Goal: Check status

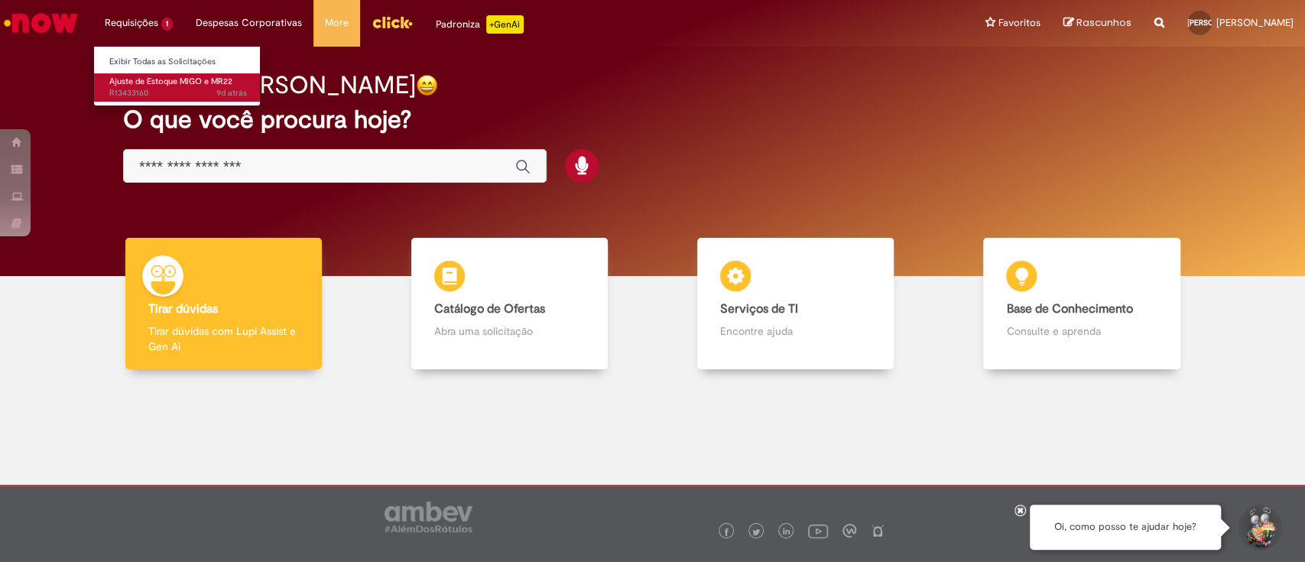
click at [159, 93] on span "9d atrás 9 dias atrás R13433160" at bounding box center [178, 93] width 138 height 12
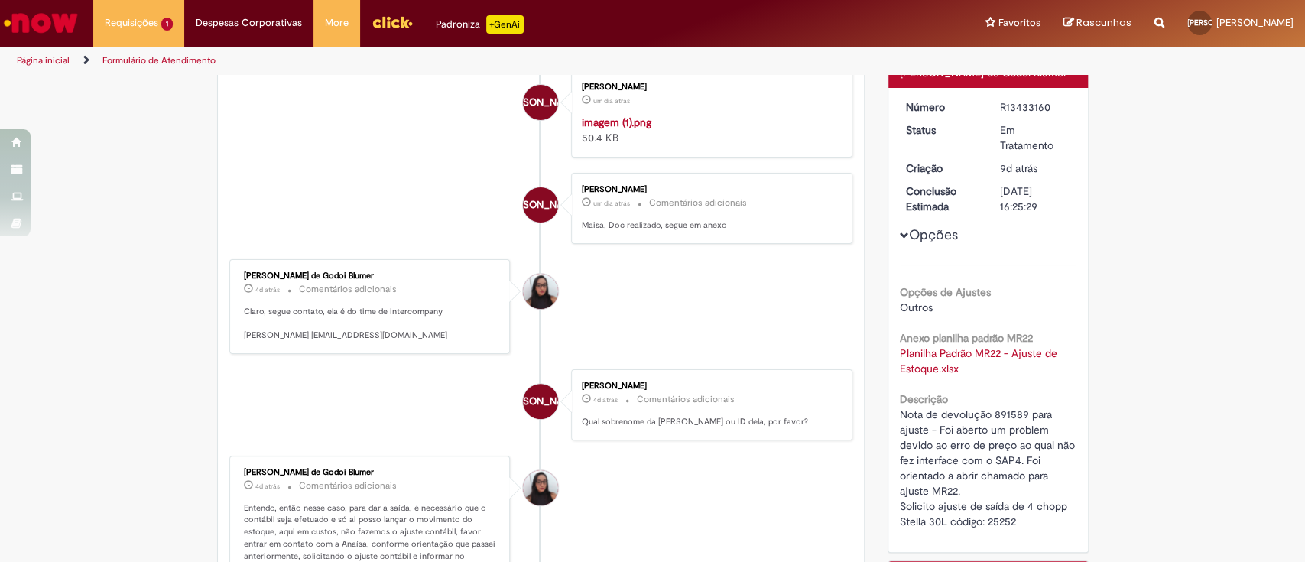
scroll to position [203, 0]
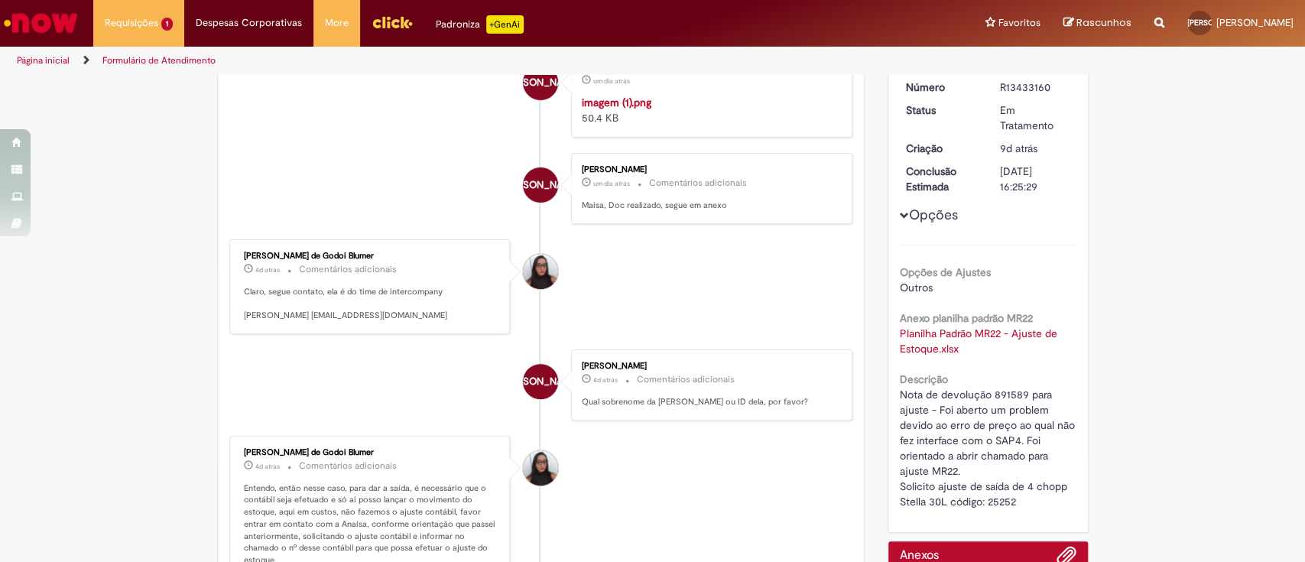
drag, startPoint x: 233, startPoint y: 311, endPoint x: 355, endPoint y: 318, distance: 121.7
click at [355, 318] on div "Maisa Franco de Godoi Blumer 4d atrás 4 dias atrás Comentários adicionais Claro…" at bounding box center [370, 287] width 272 height 86
copy div "Maisa Franco de Godoi Blumer"
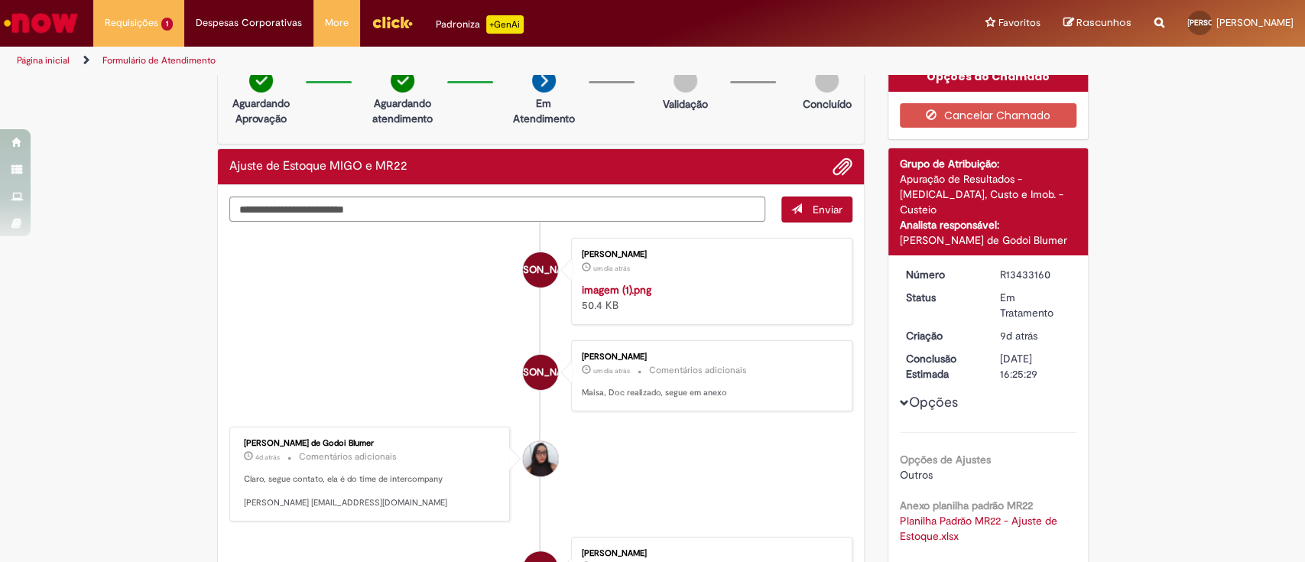
scroll to position [0, 0]
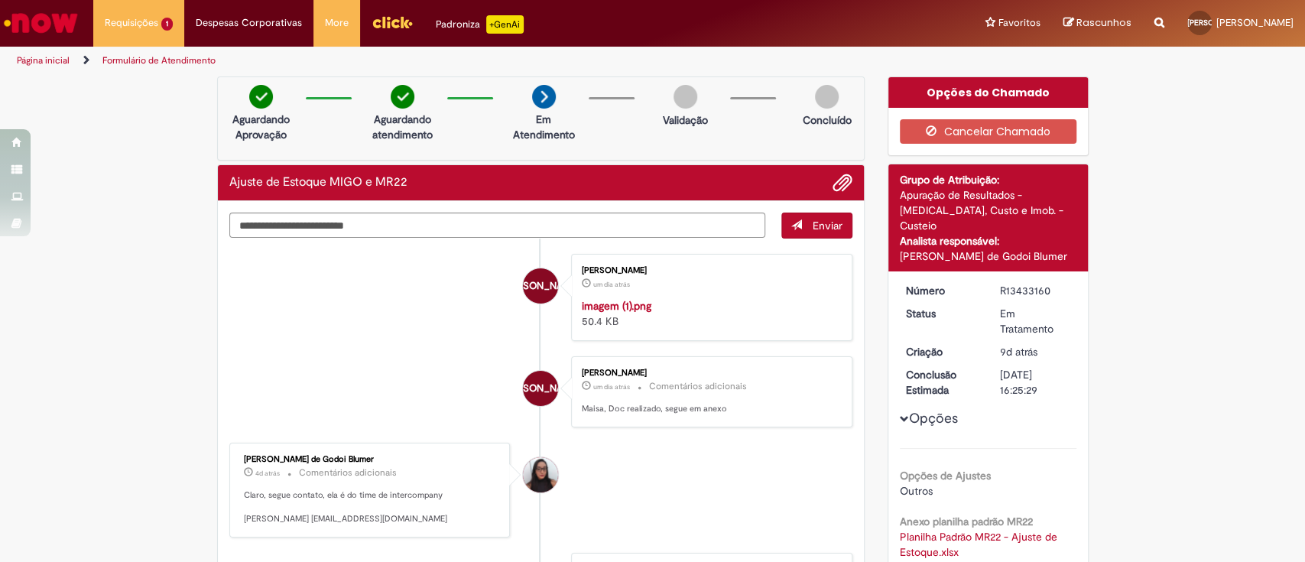
click at [1010, 283] on div "R13433160" at bounding box center [1035, 290] width 71 height 15
copy div "R13433160"
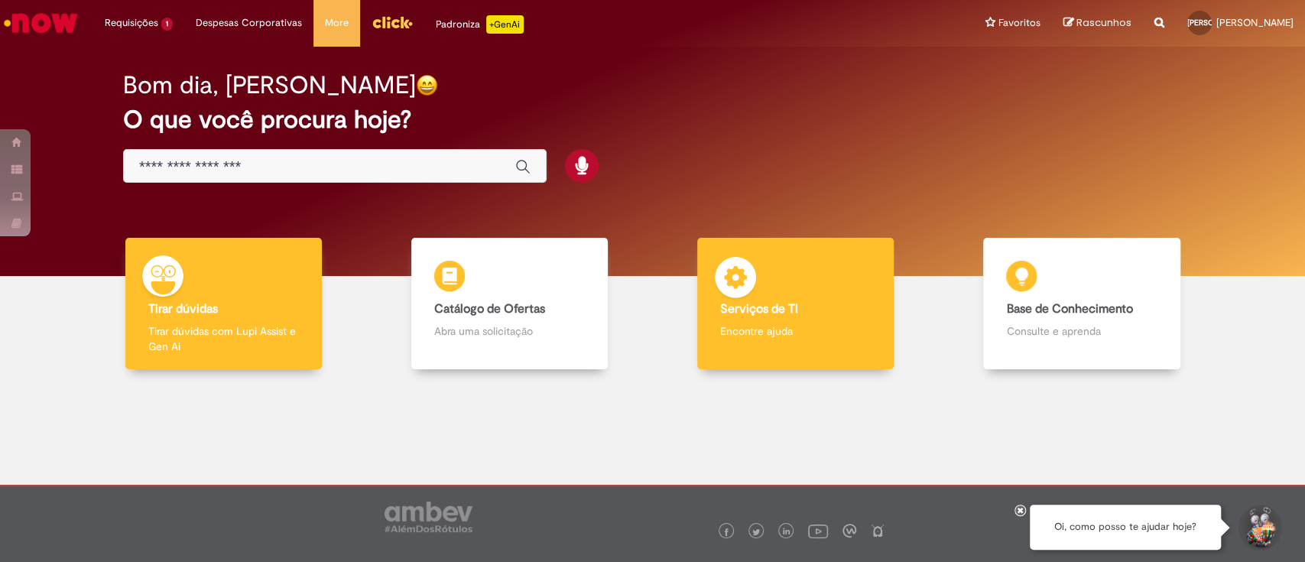
click at [745, 304] on b "Serviços de TI" at bounding box center [759, 308] width 78 height 15
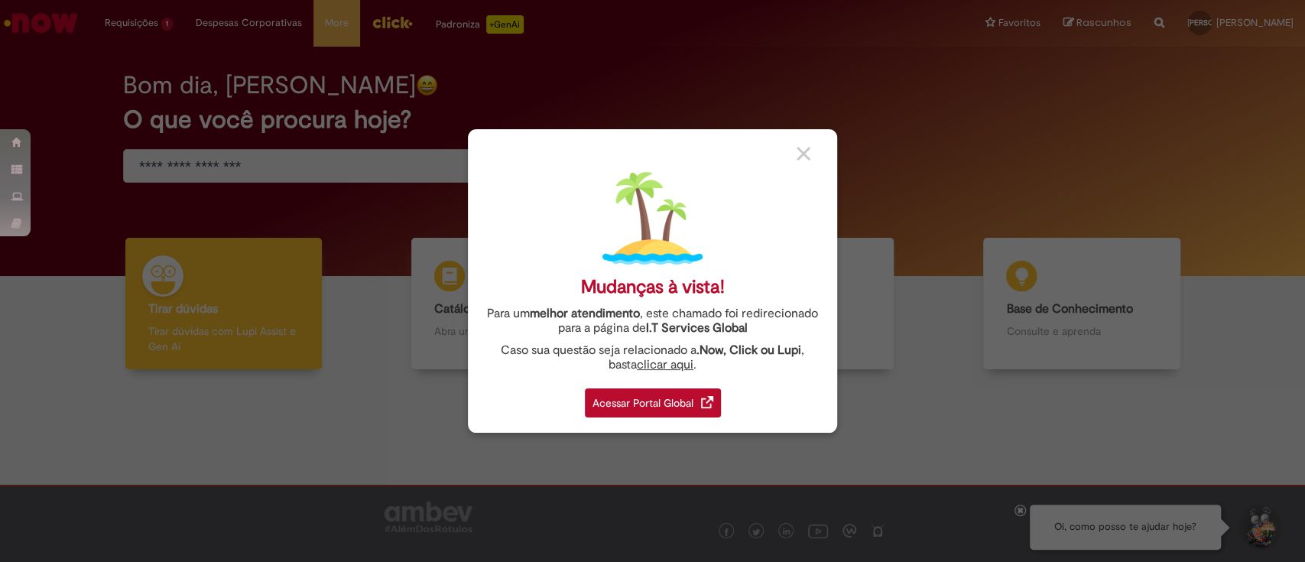
click at [672, 399] on div "Acessar Portal Global" at bounding box center [653, 402] width 136 height 29
